Goal: Task Accomplishment & Management: Manage account settings

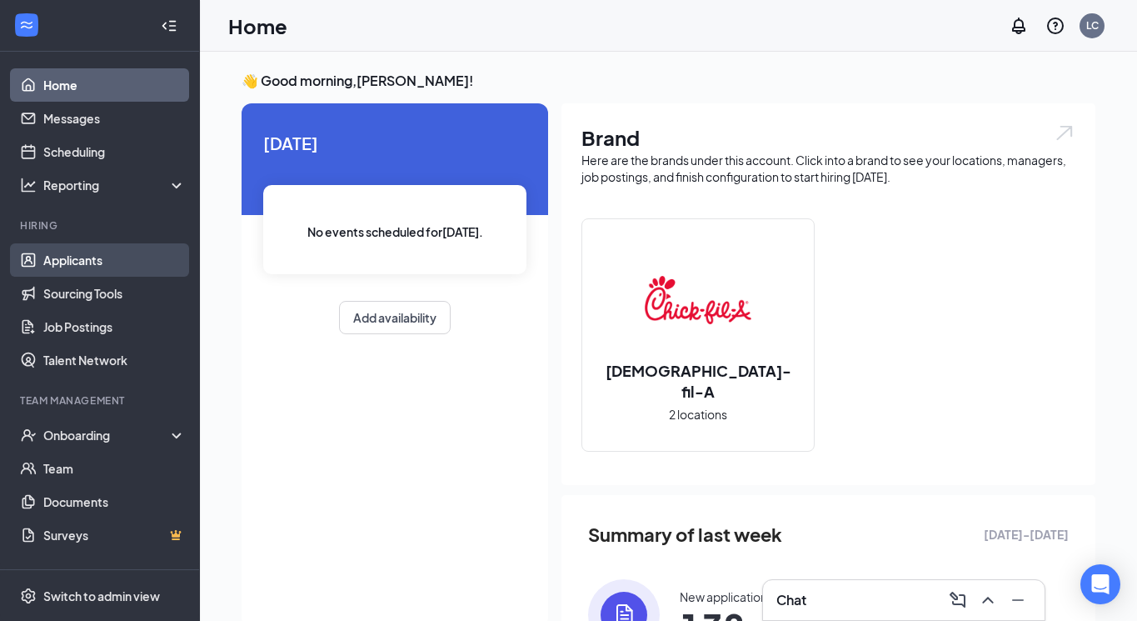
click at [67, 265] on link "Applicants" at bounding box center [114, 259] width 142 height 33
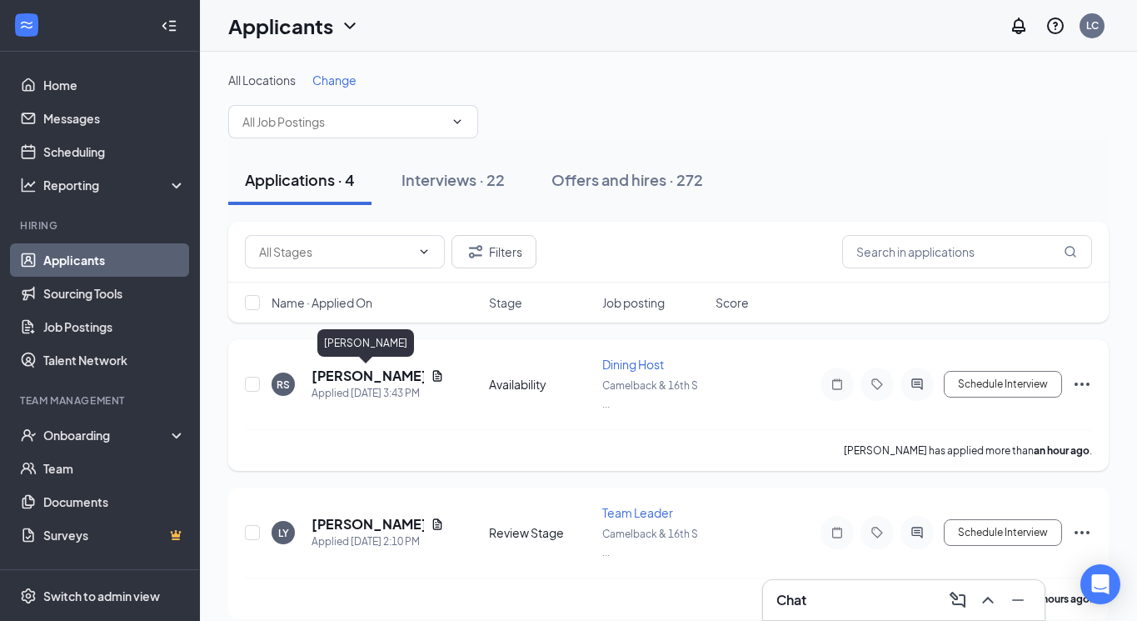
click at [339, 371] on h5 "[PERSON_NAME]" at bounding box center [368, 375] width 112 height 18
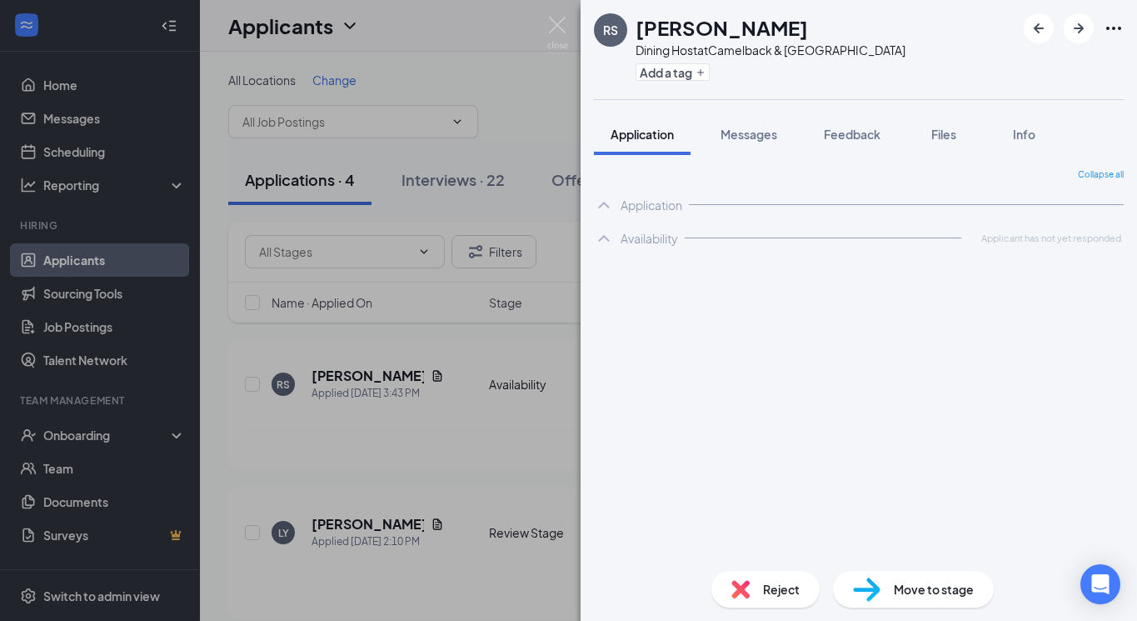
click at [766, 595] on span "Reject" at bounding box center [781, 589] width 37 height 18
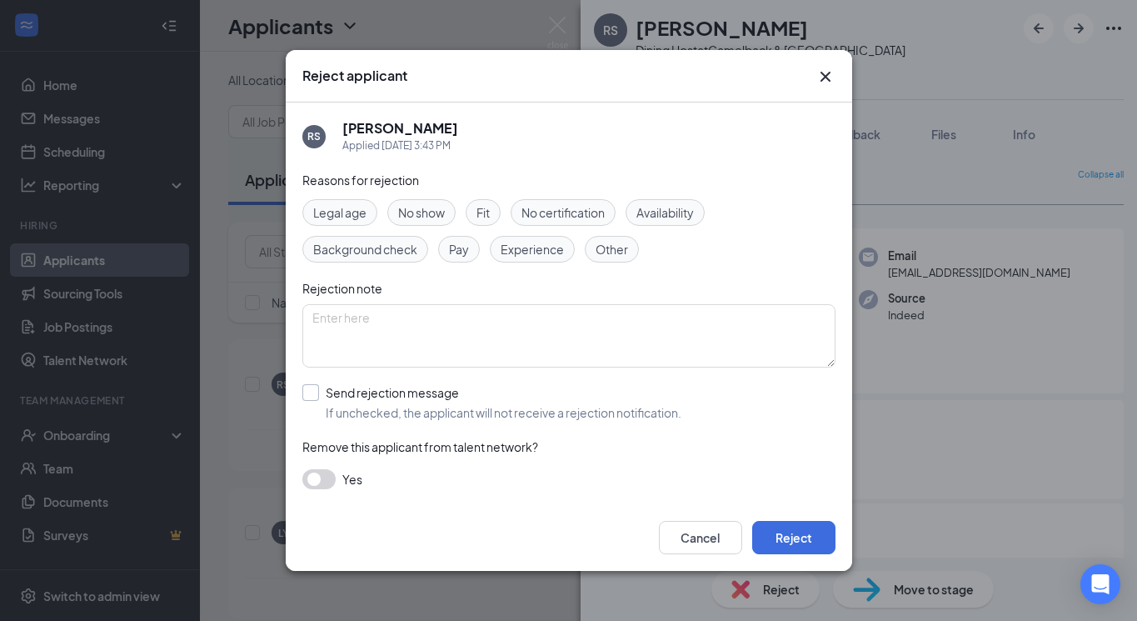
click at [317, 401] on label "Send rejection message If unchecked, the applicant will not receive a rejection…" at bounding box center [491, 402] width 379 height 37
click at [317, 401] on input "Send rejection message If unchecked, the applicant will not receive a rejection…" at bounding box center [491, 402] width 379 height 37
checkbox input "true"
click at [790, 539] on button "Reject" at bounding box center [793, 537] width 83 height 33
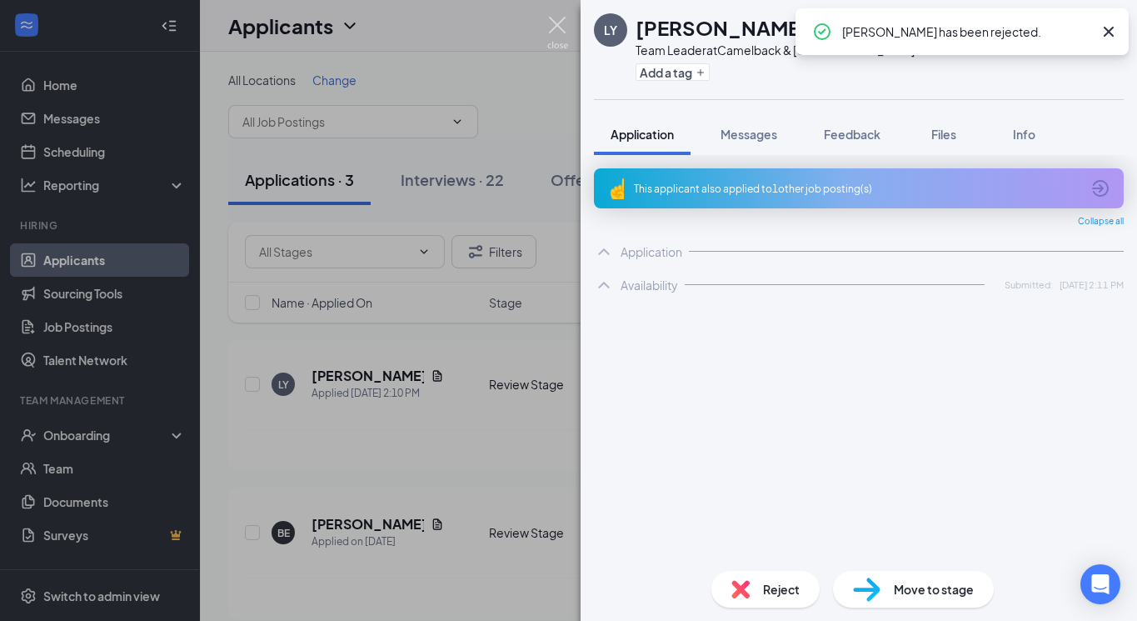
click at [557, 20] on img at bounding box center [557, 33] width 21 height 32
